Goal: Find contact information: Find contact information

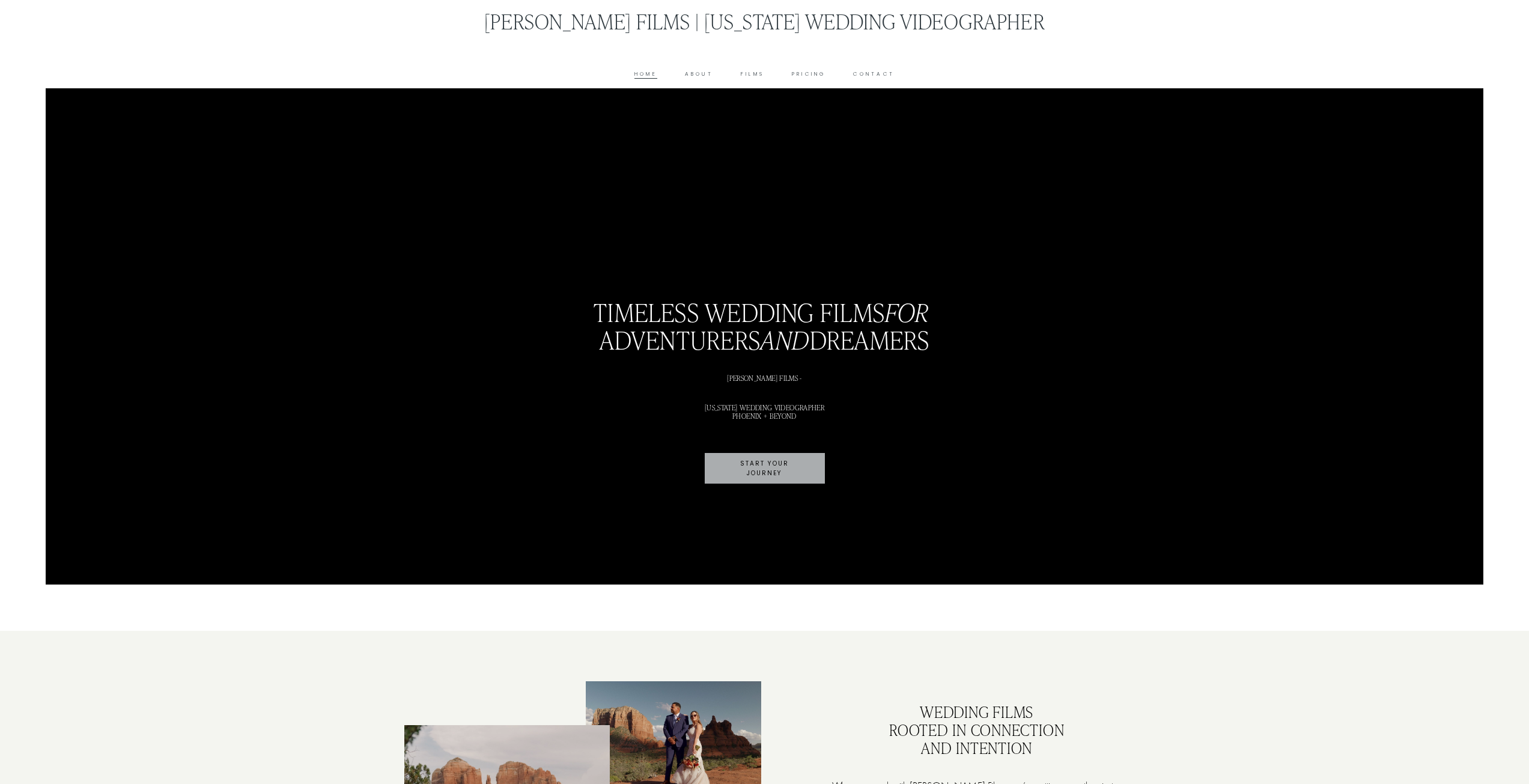
click at [879, 66] on div "[PERSON_NAME] Films | [US_STATE] Wedding Videographer Home About Films Pricing …" at bounding box center [763, 44] width 718 height 69
click at [877, 72] on link "Contact" at bounding box center [874, 74] width 42 height 9
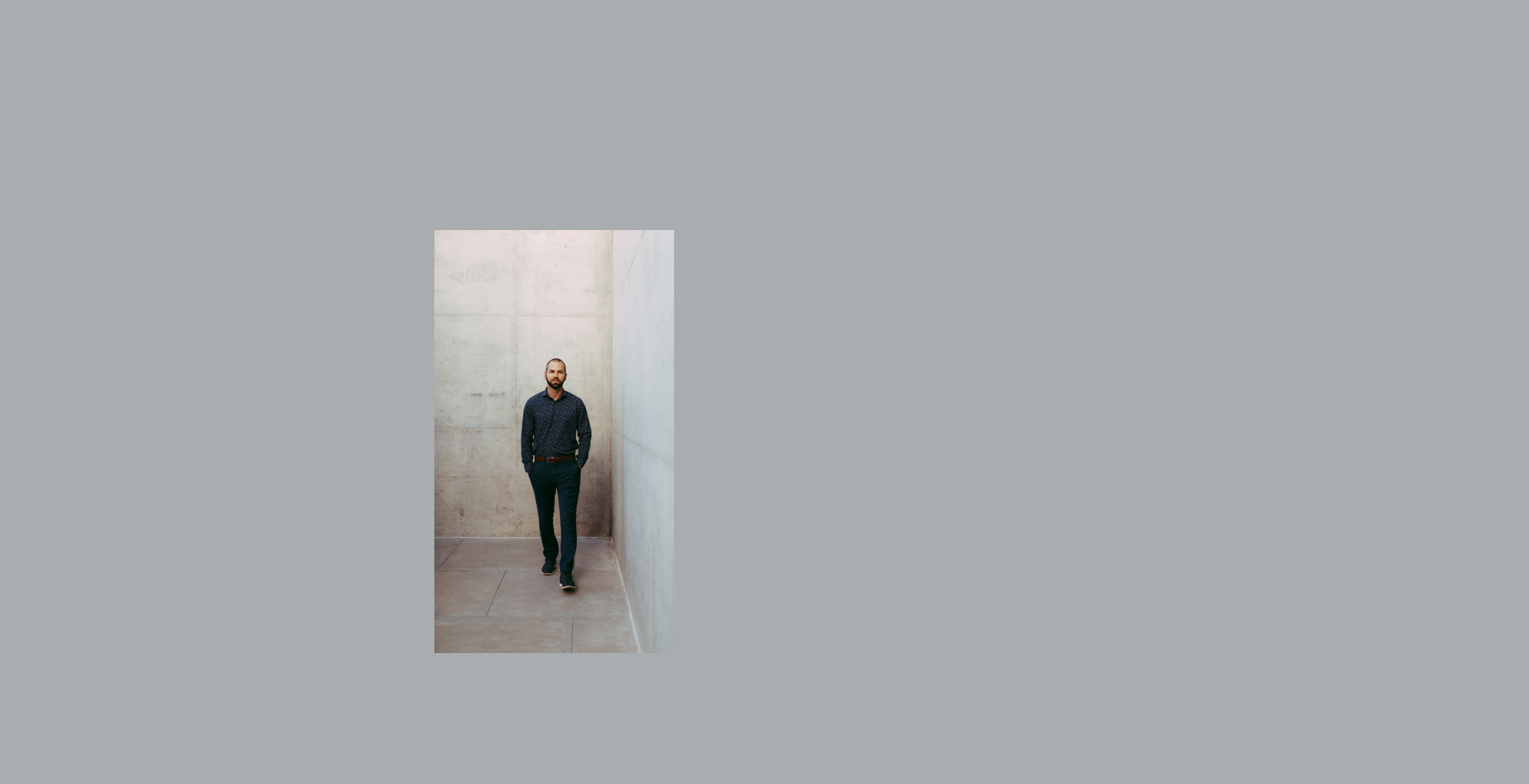
scroll to position [780, 0]
